Goal: Information Seeking & Learning: Learn about a topic

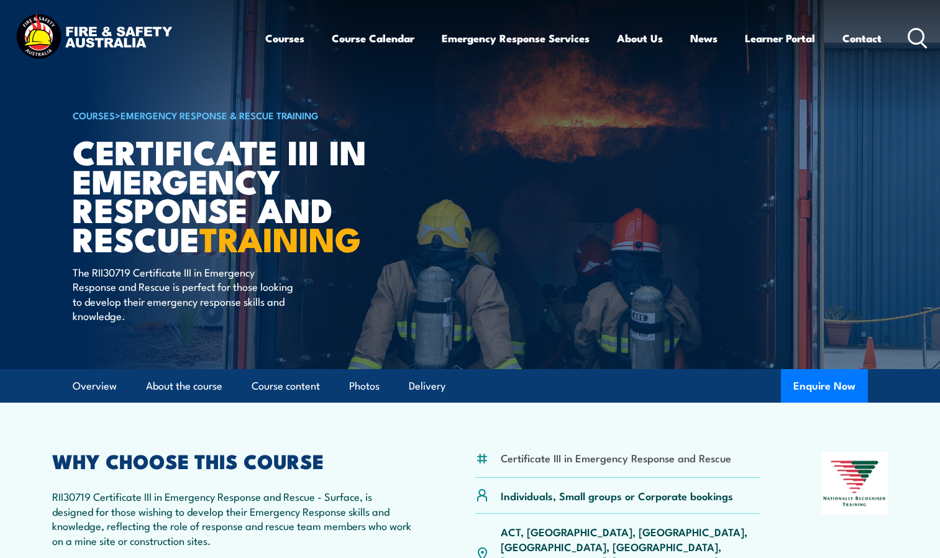
click at [557, 200] on article "COURSES > Emergency Response & Rescue Training Certificate III in Emergency Res…" at bounding box center [471, 184] width 796 height 369
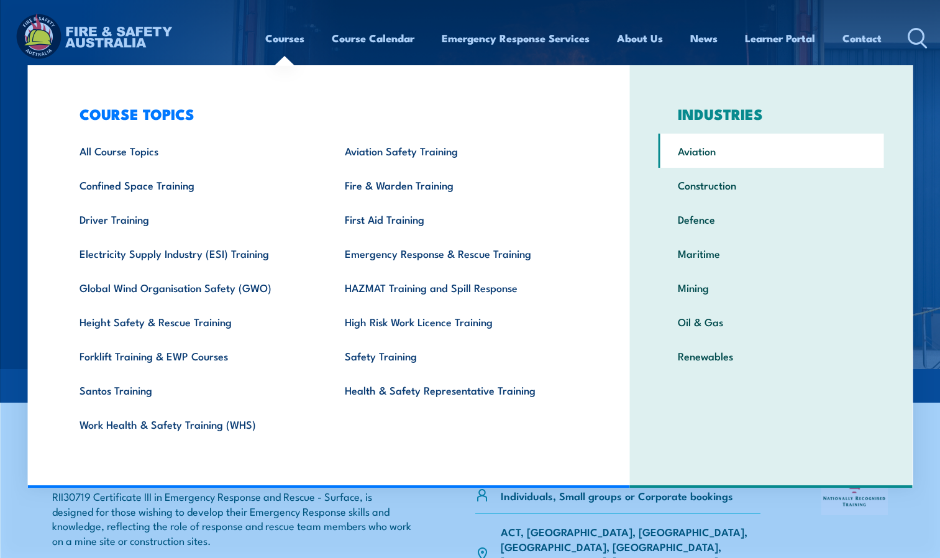
click at [697, 160] on link "Aviation" at bounding box center [772, 151] width 226 height 34
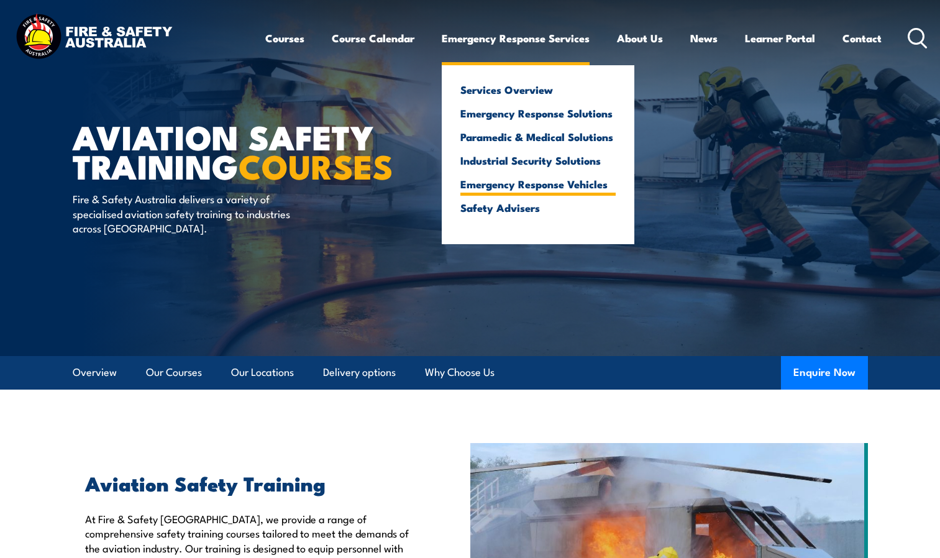
click at [538, 186] on link "Emergency Response Vehicles" at bounding box center [538, 183] width 155 height 11
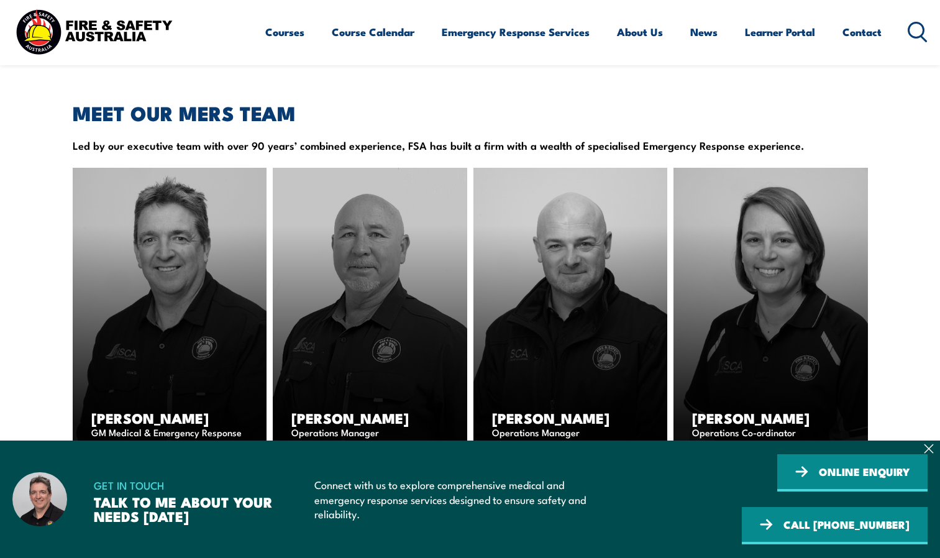
scroll to position [1556, 0]
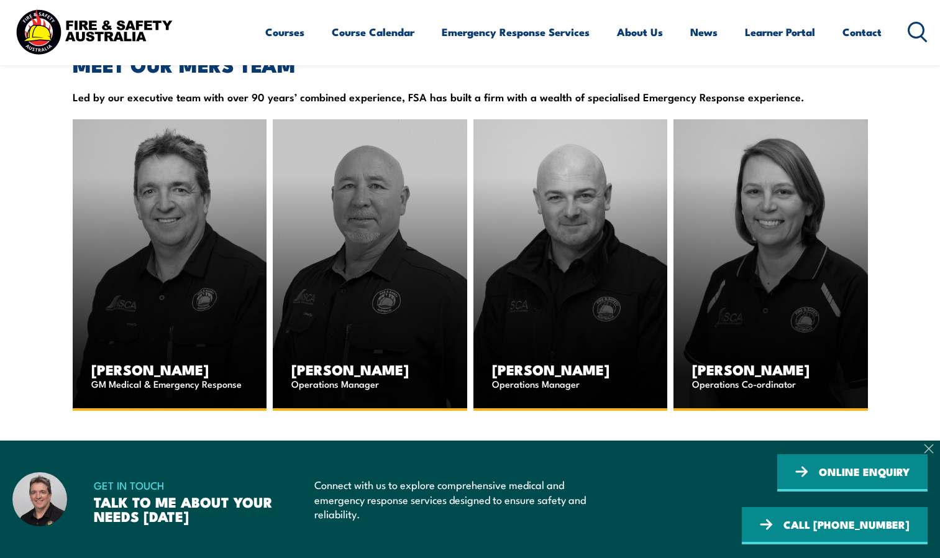
click at [931, 447] on icon at bounding box center [929, 449] width 8 height 8
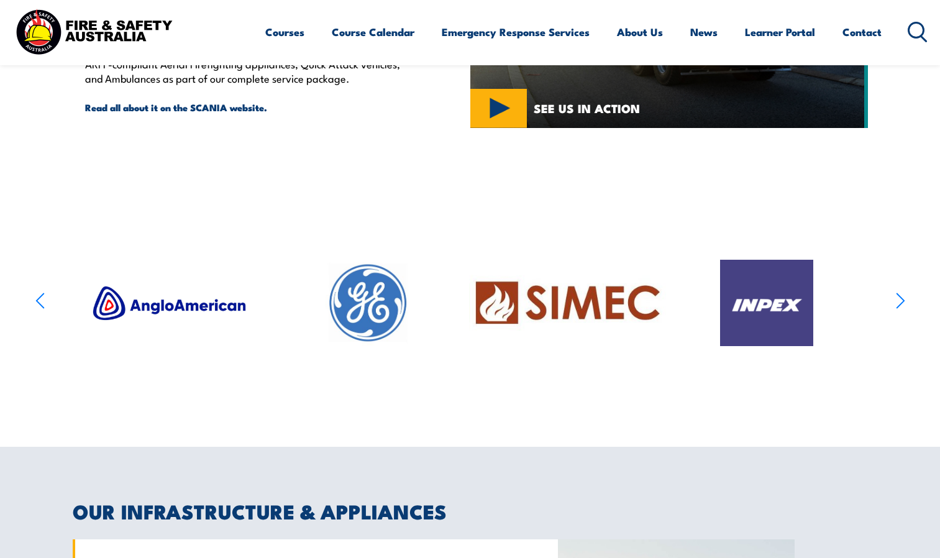
scroll to position [0, 0]
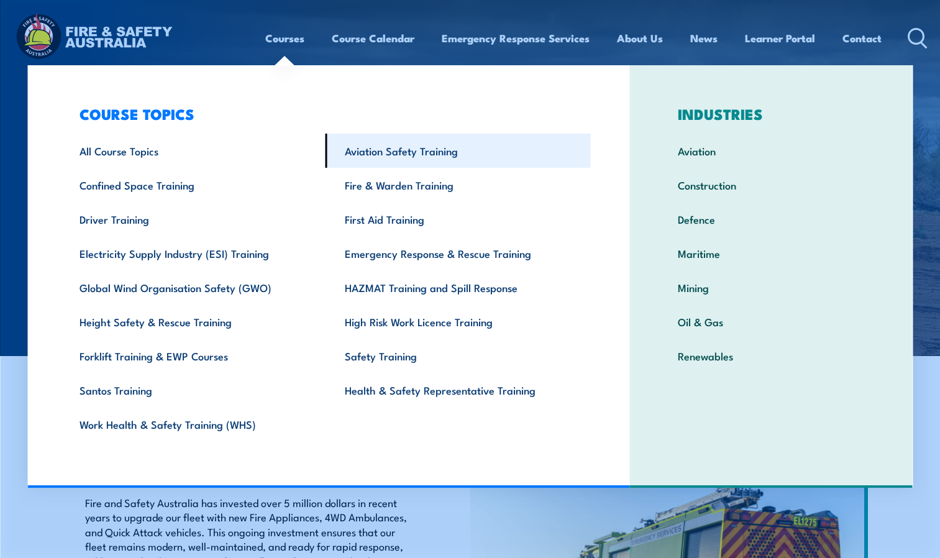
click at [388, 155] on link "Aviation Safety Training" at bounding box center [458, 151] width 265 height 34
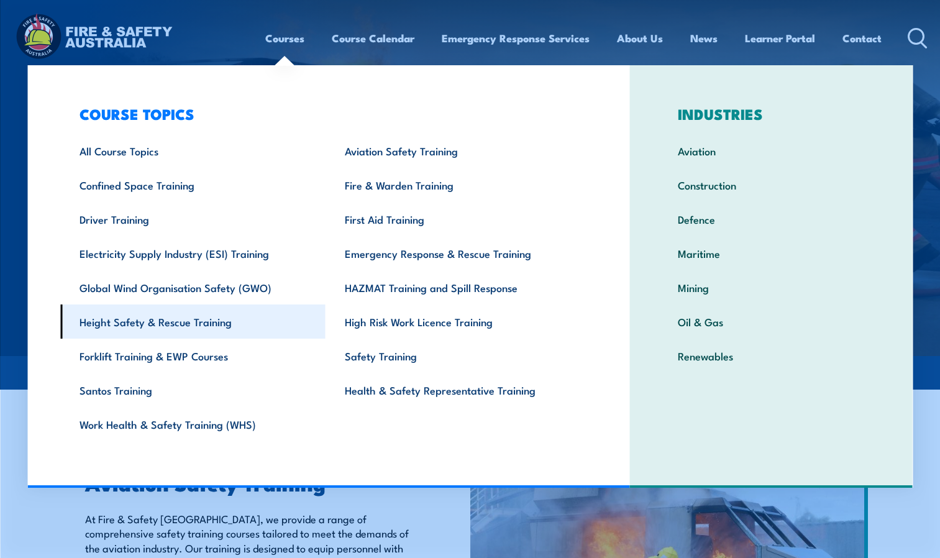
click at [113, 330] on link "Height Safety & Rescue Training" at bounding box center [192, 322] width 265 height 34
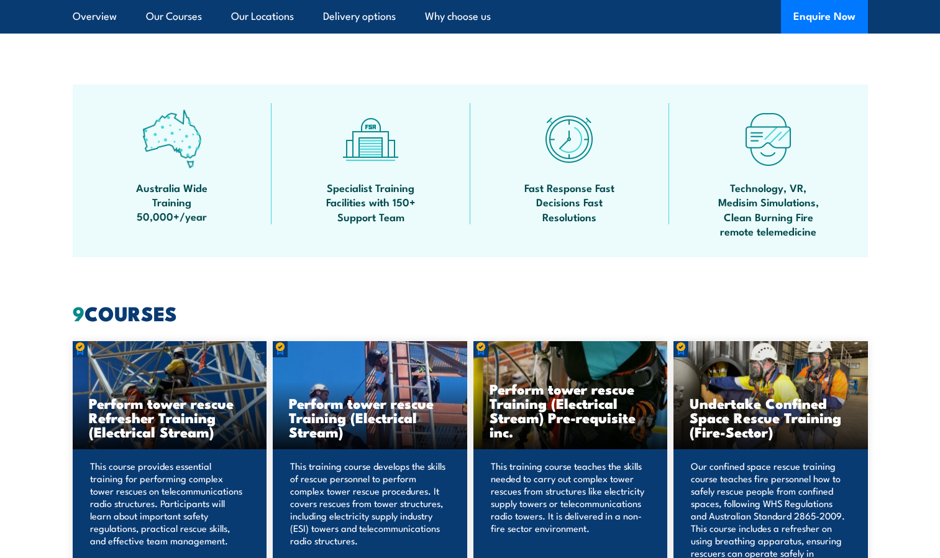
scroll to position [398, 0]
